Goal: Transaction & Acquisition: Book appointment/travel/reservation

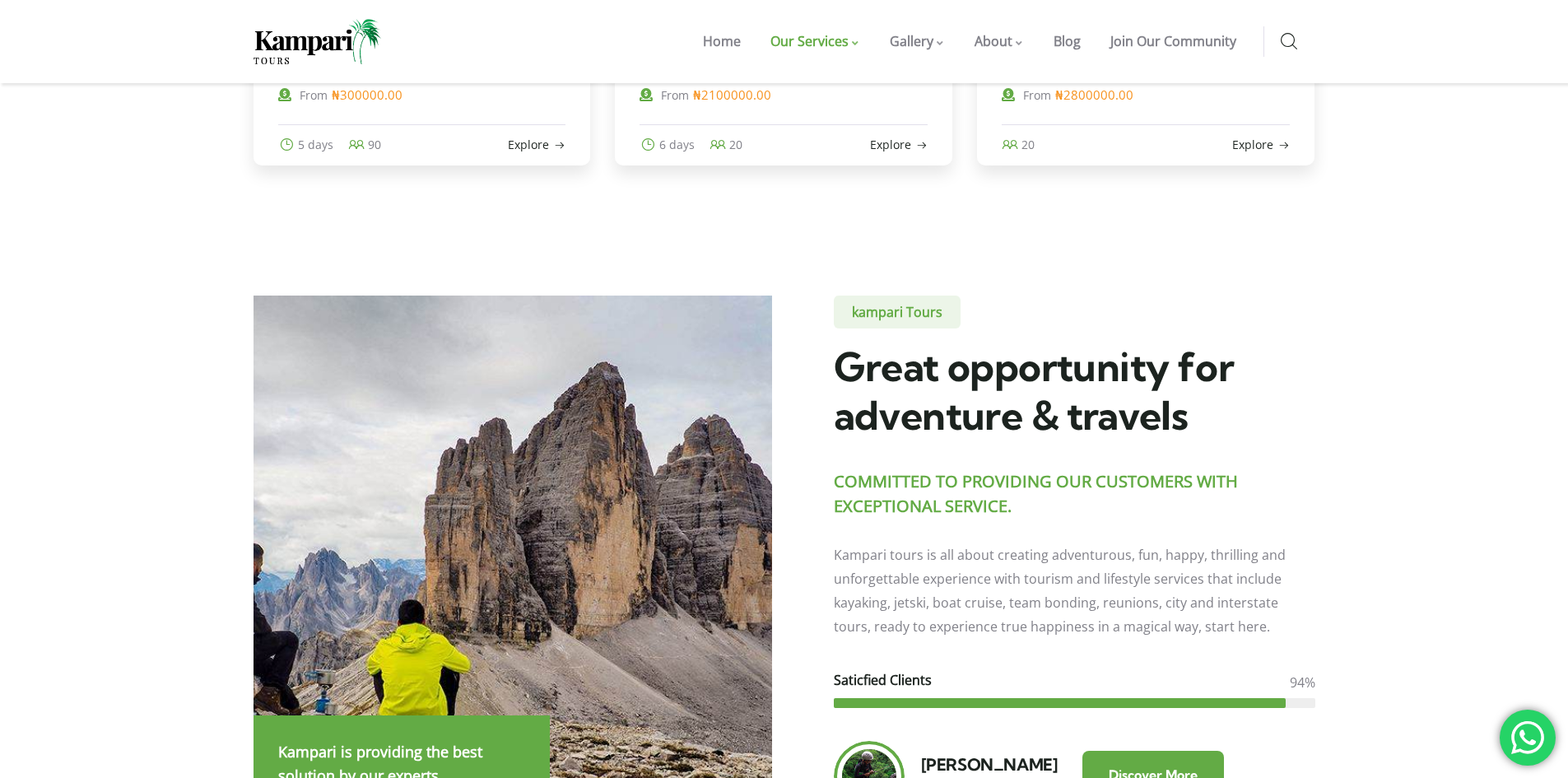
scroll to position [598, 0]
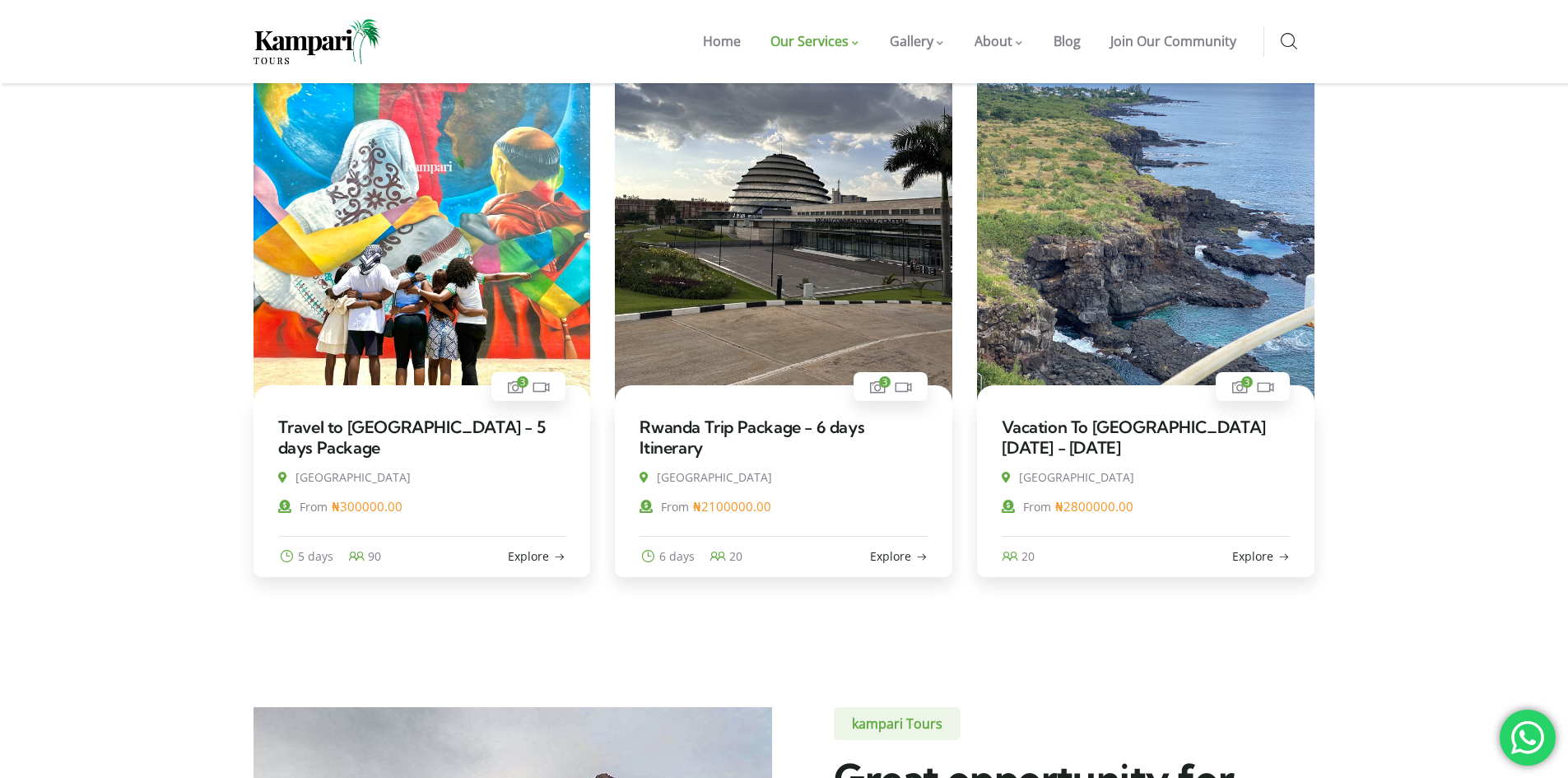
drag, startPoint x: 448, startPoint y: 603, endPoint x: 453, endPoint y: 669, distance: 66.2
click at [453, 669] on section "3 Tours Sort by Price Title Price Rating Availability date Featured 3 ₦" at bounding box center [784, 270] width 1568 height 875
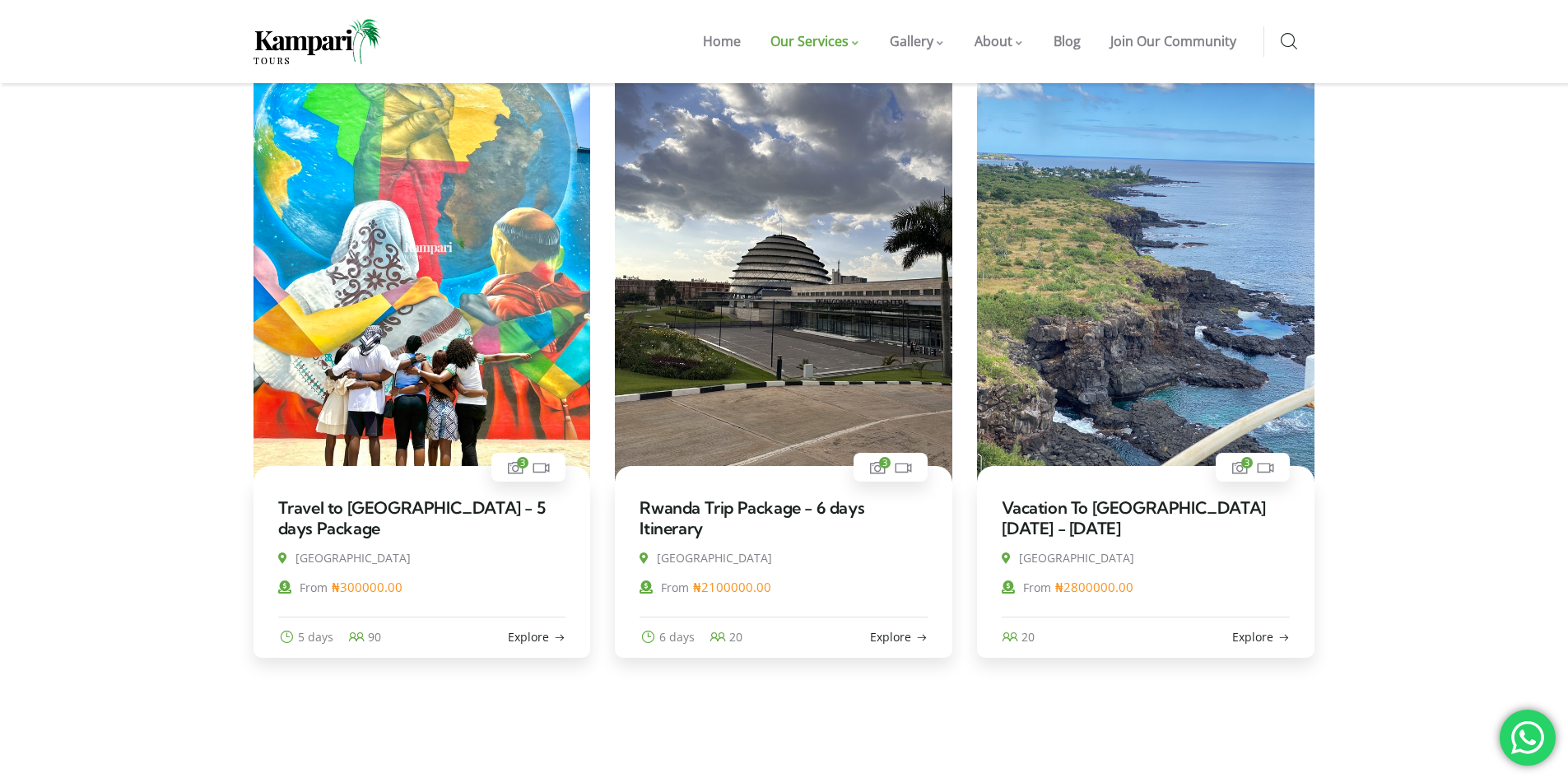
scroll to position [433, 0]
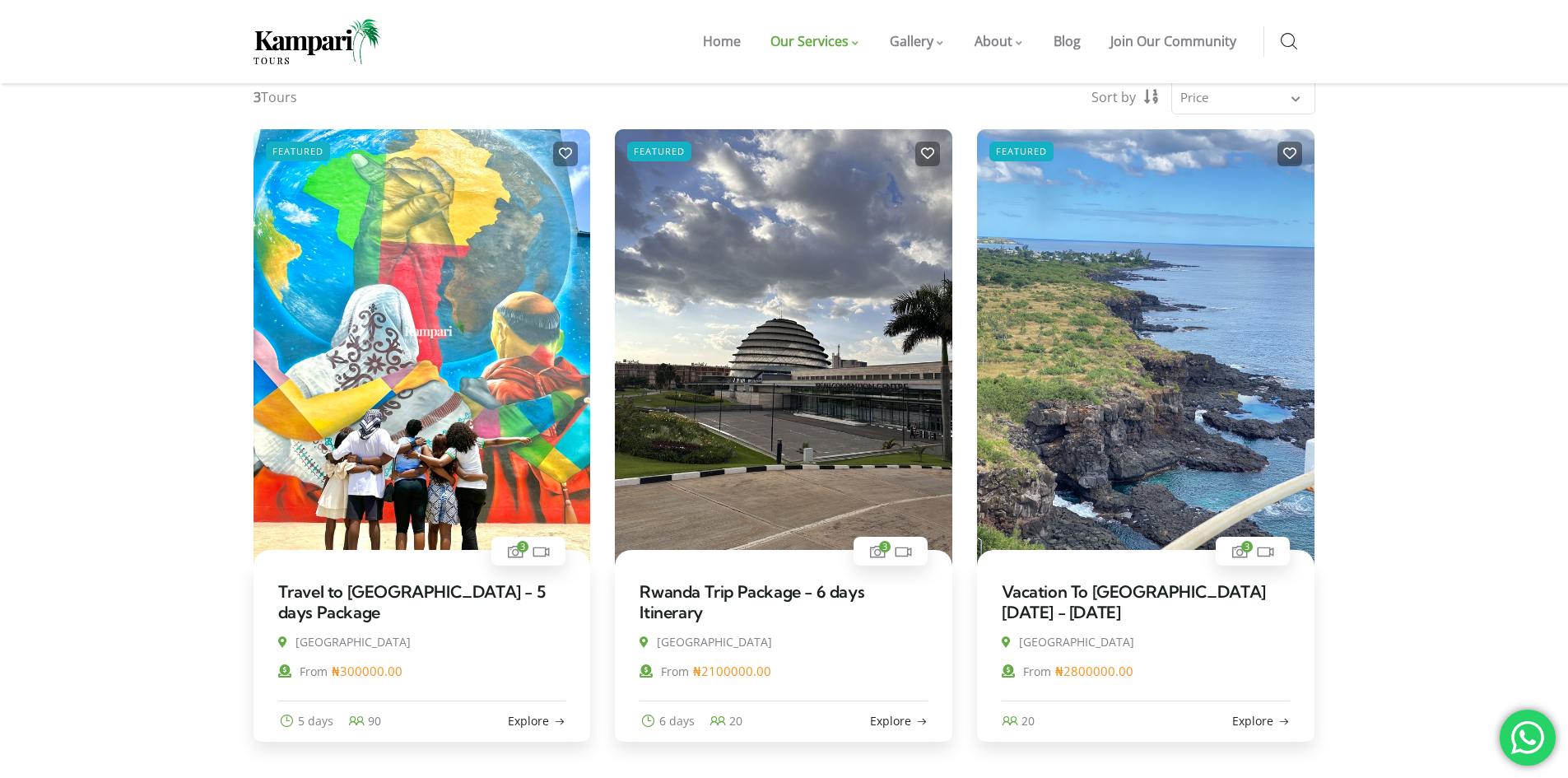
click at [378, 612] on h3 "Travel to [GEOGRAPHIC_DATA] - 5 days Package" at bounding box center [423, 602] width 288 height 41
click at [391, 590] on link "Travel to [GEOGRAPHIC_DATA] - 5 days Package" at bounding box center [413, 601] width 268 height 41
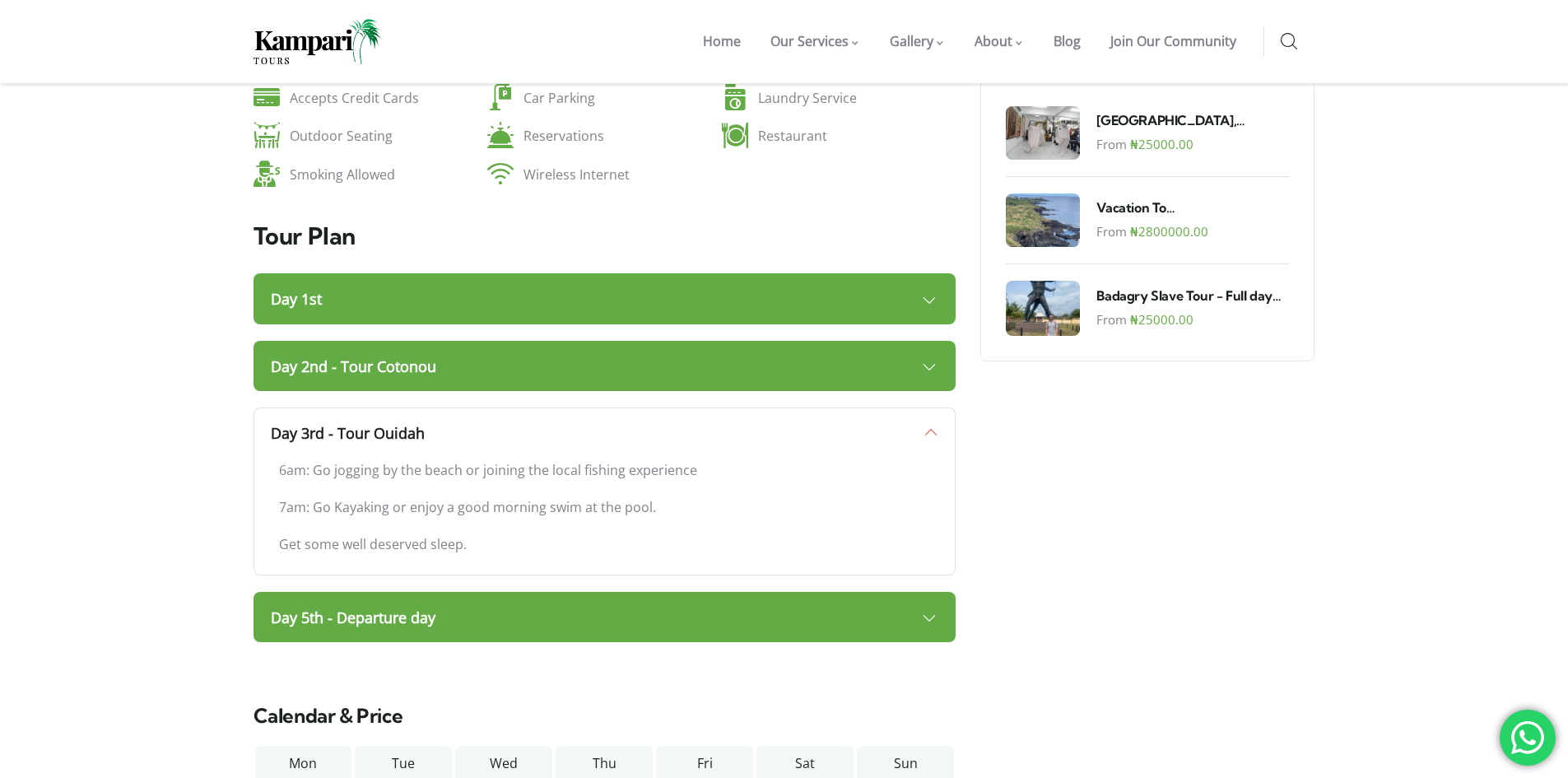
scroll to position [1229, 0]
drag, startPoint x: 348, startPoint y: 414, endPoint x: 506, endPoint y: 409, distance: 158.1
click at [506, 459] on p "6am: Go jogging by the beach or joining the local fishing experience" at bounding box center [604, 470] width 652 height 24
click at [543, 459] on p "6am: Go jogging by the beach or joining the local fishing experience" at bounding box center [604, 470] width 652 height 24
drag, startPoint x: 342, startPoint y: 456, endPoint x: 540, endPoint y: 454, distance: 198.0
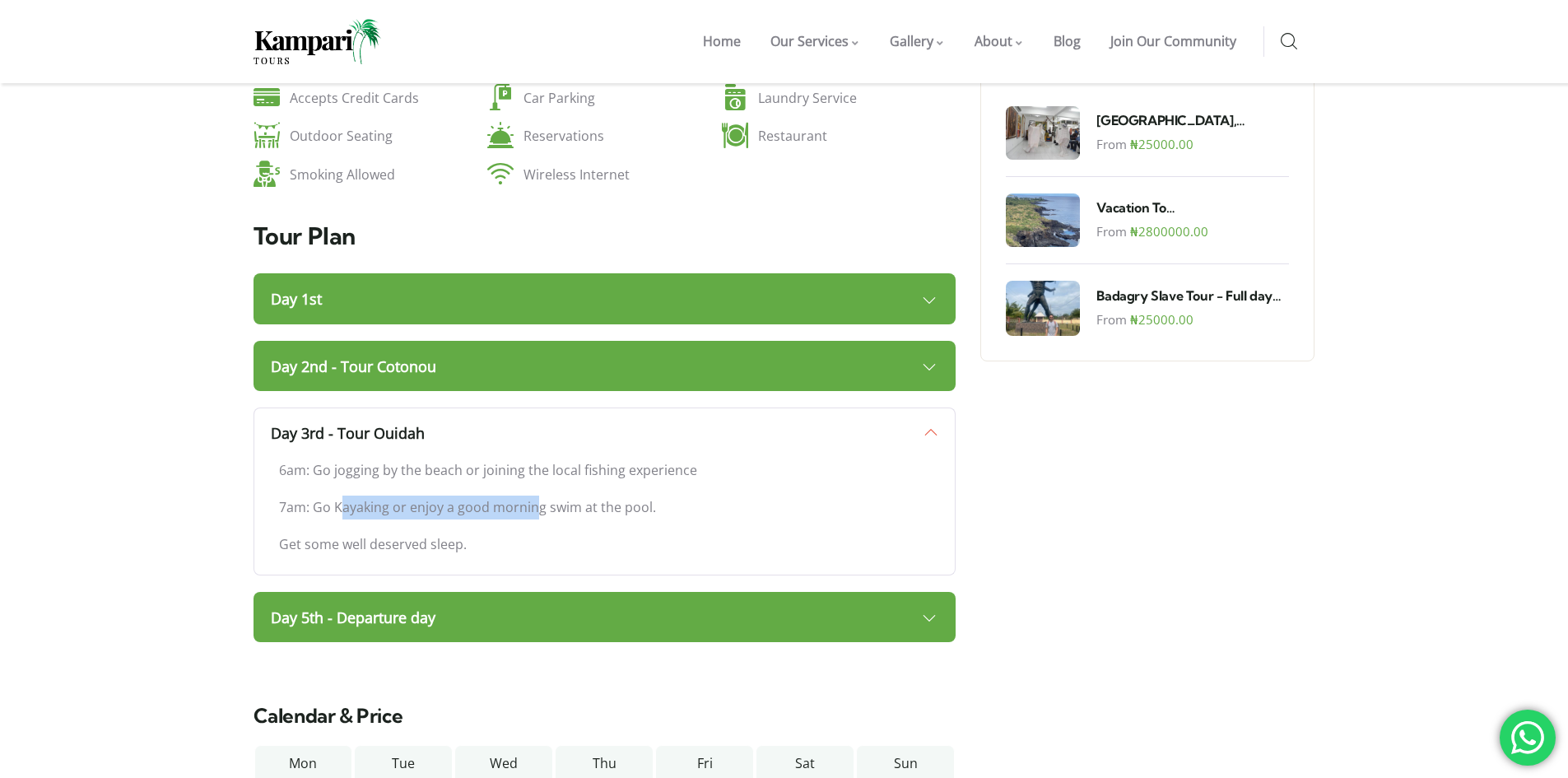
click at [538, 496] on p "7am: Go Kayaking or enjoy a good morning swim at the pool." at bounding box center [604, 508] width 652 height 24
drag, startPoint x: 537, startPoint y: 460, endPoint x: 526, endPoint y: 460, distance: 11.0
click at [536, 496] on p "7am: Go Kayaking or enjoy a good morning swim at the pool." at bounding box center [604, 508] width 652 height 24
drag, startPoint x: 385, startPoint y: 489, endPoint x: 433, endPoint y: 496, distance: 48.5
click at [433, 533] on p "Get some well deserved sleep." at bounding box center [604, 545] width 652 height 24
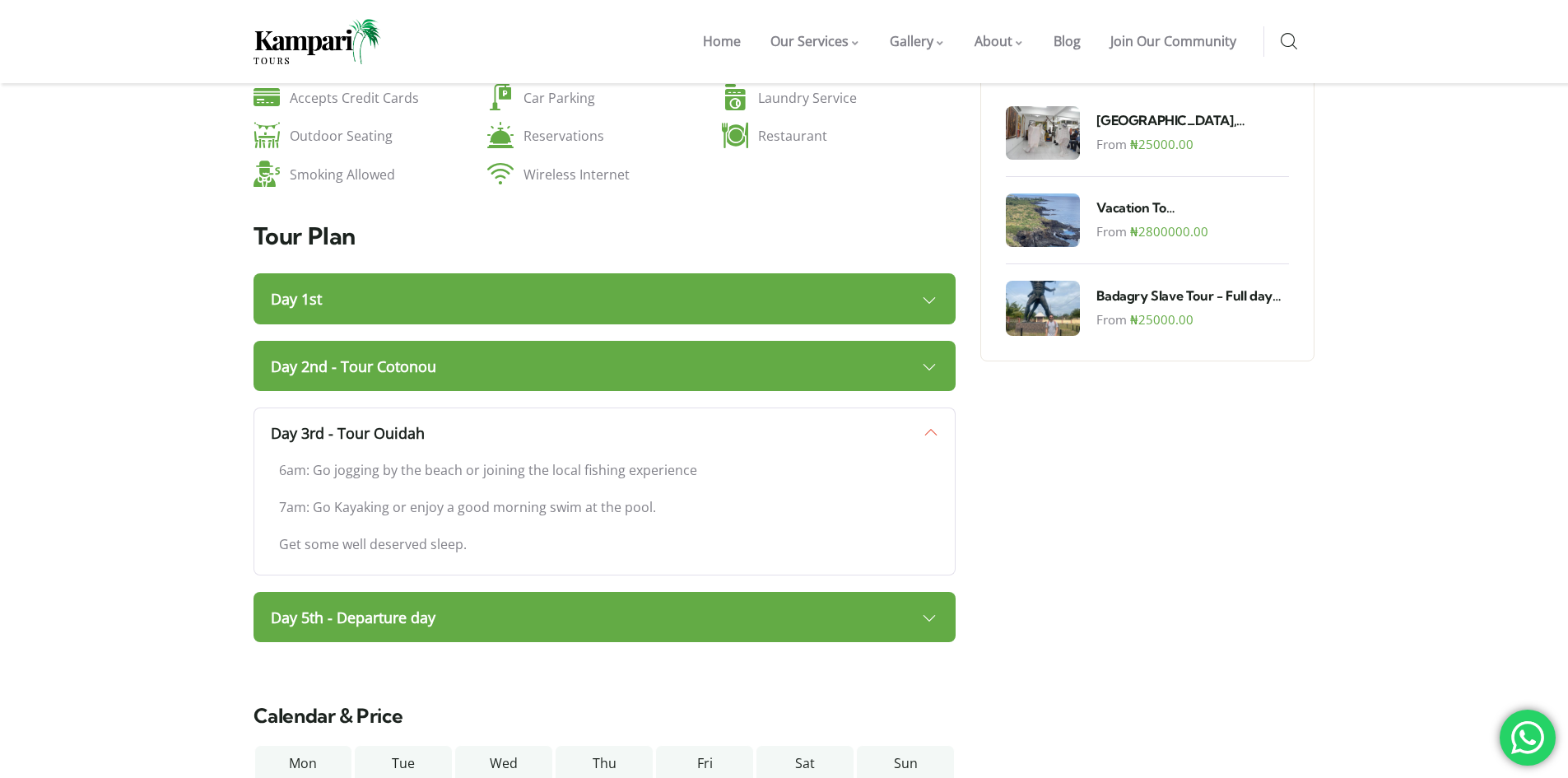
click at [442, 533] on p "Get some well deserved sleep." at bounding box center [604, 545] width 652 height 24
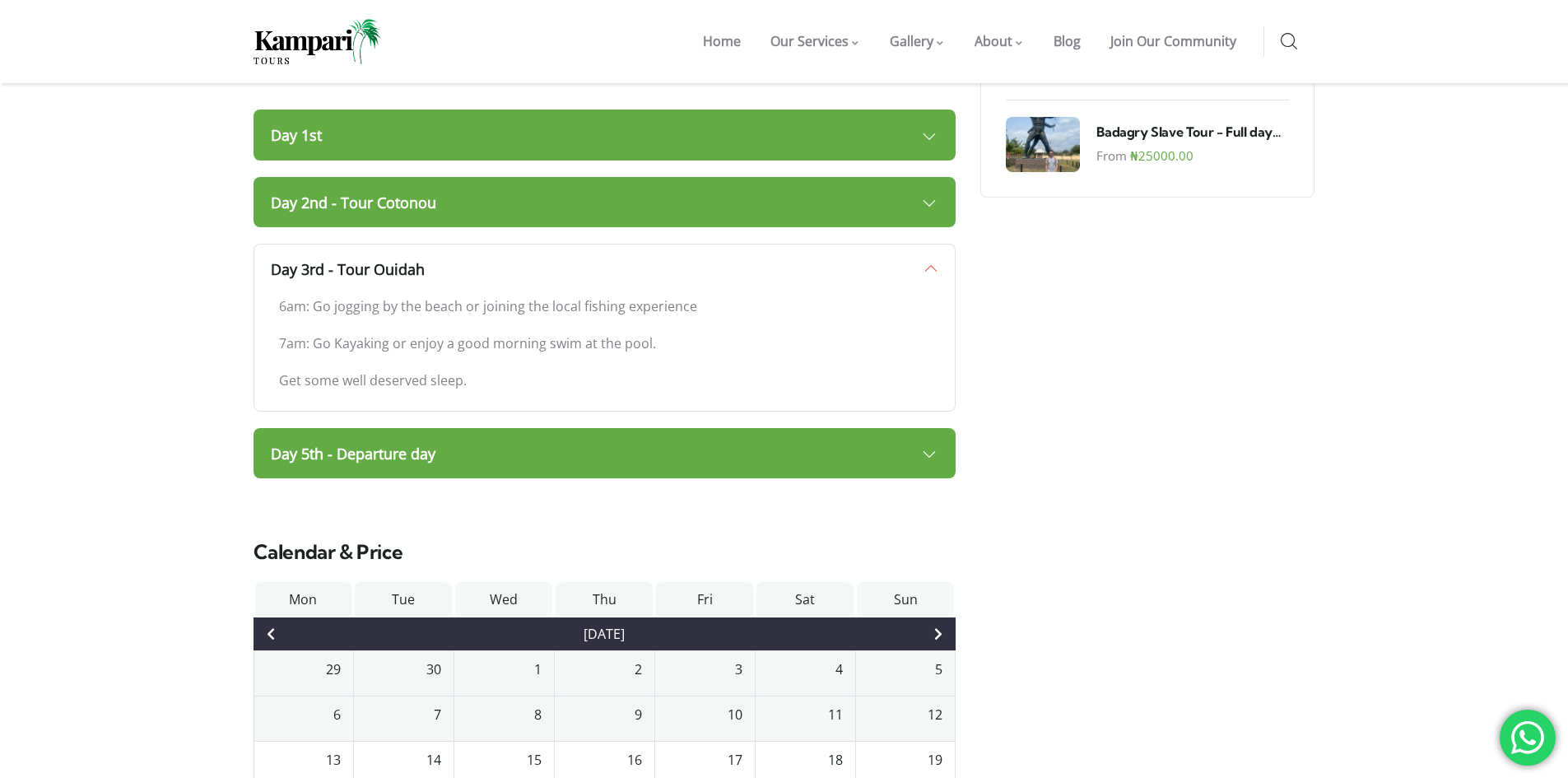
scroll to position [1393, 0]
click at [541, 427] on link "Day 5th - Departure day" at bounding box center [604, 452] width 703 height 51
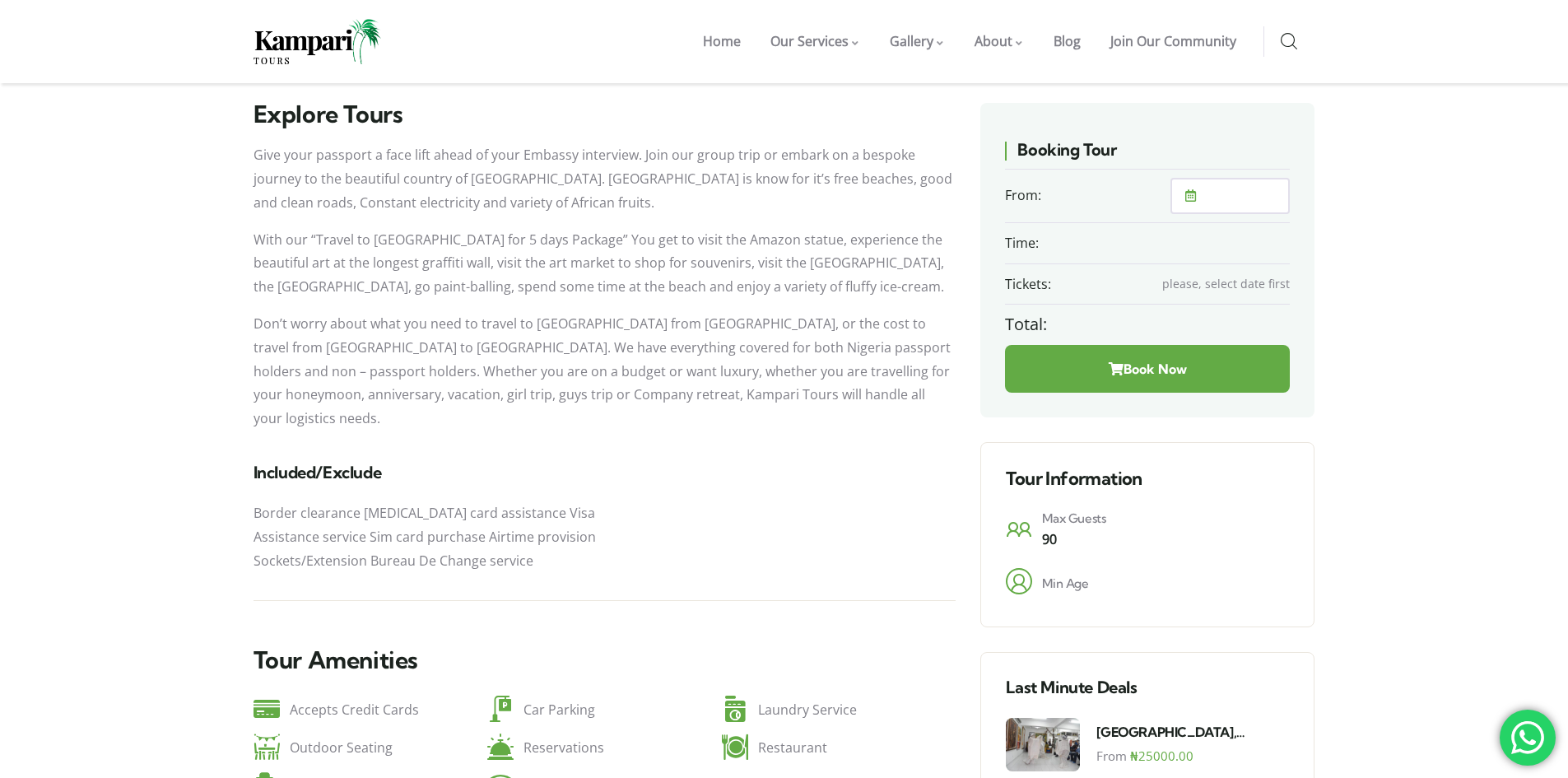
scroll to position [329, 0]
